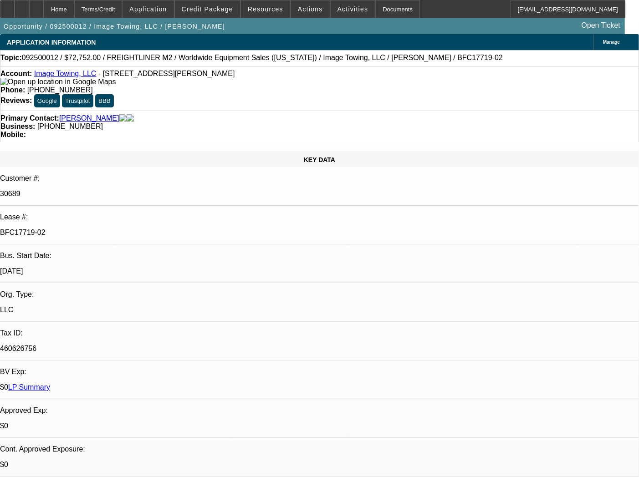
select select "0"
select select "6"
select select "0"
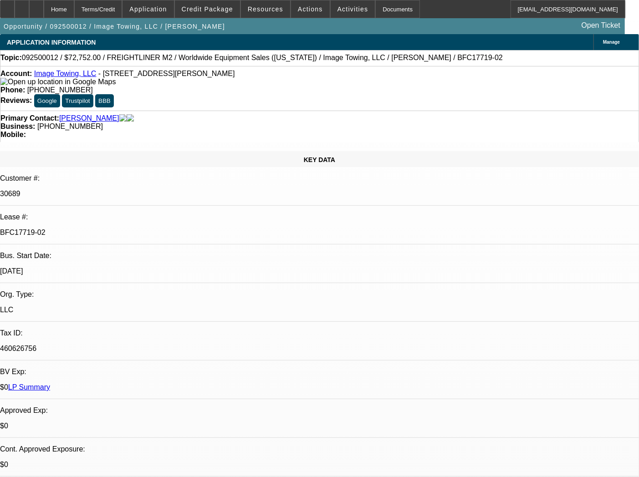
select select "0"
select select "6"
select select "0"
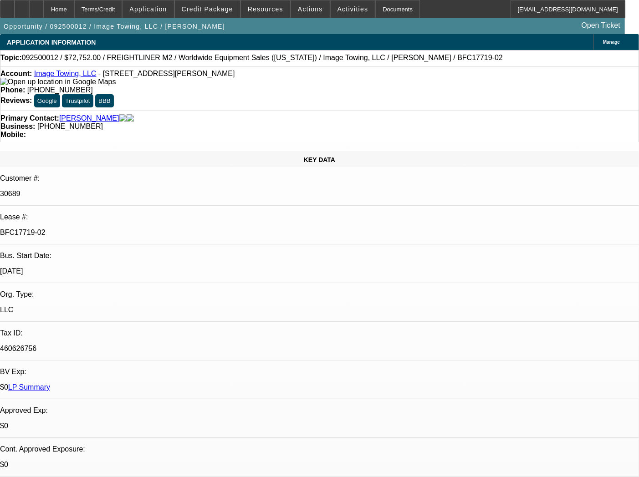
select select "0"
select select "6"
click at [377, 14] on div "Documents" at bounding box center [397, 9] width 45 height 18
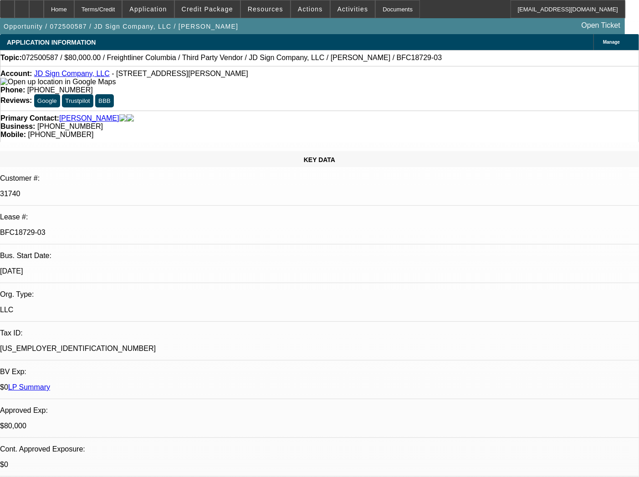
select select "0"
select select "2"
select select "0"
select select "6"
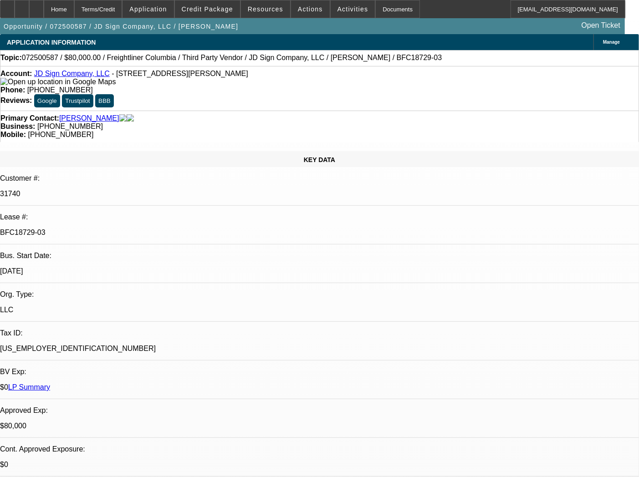
select select "0"
select select "2"
select select "0"
select select "6"
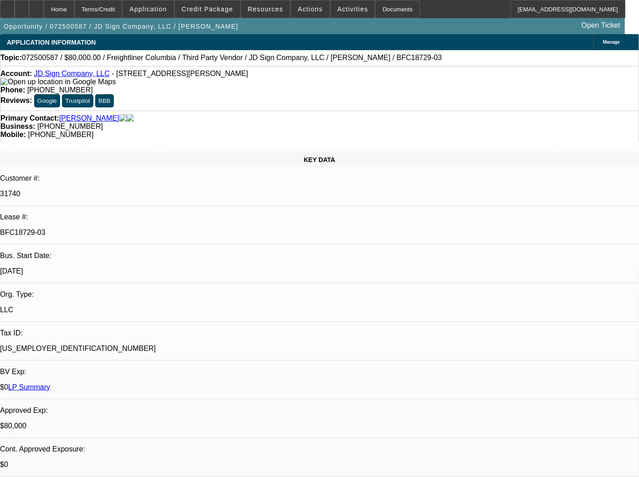
select select "0"
select select "2"
select select "0"
select select "6"
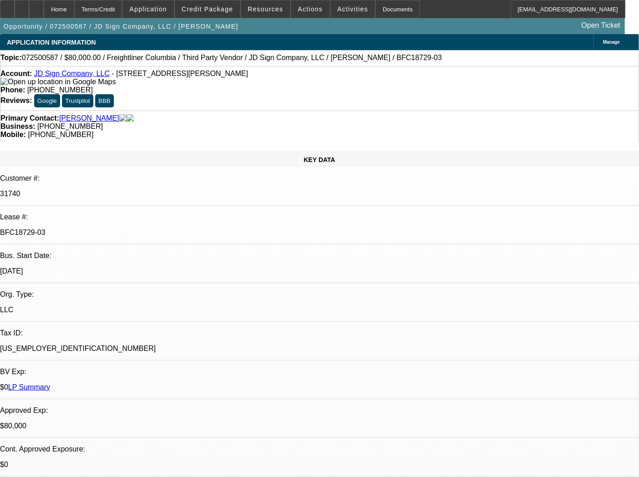
select select "0"
select select "2"
select select "0"
select select "6"
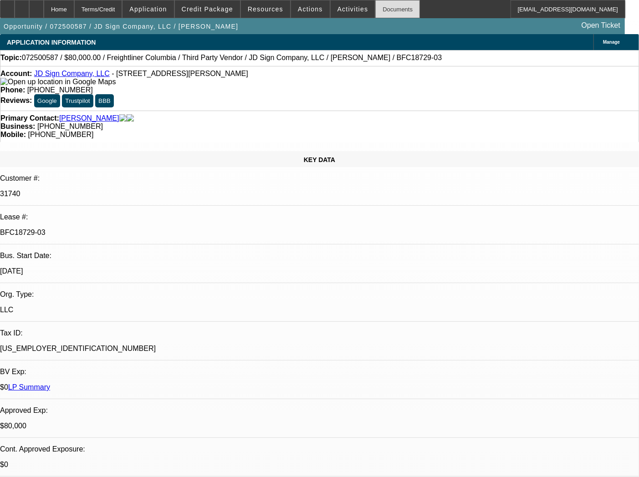
click at [377, 10] on div "Documents" at bounding box center [397, 9] width 45 height 18
